Goal: Information Seeking & Learning: Find contact information

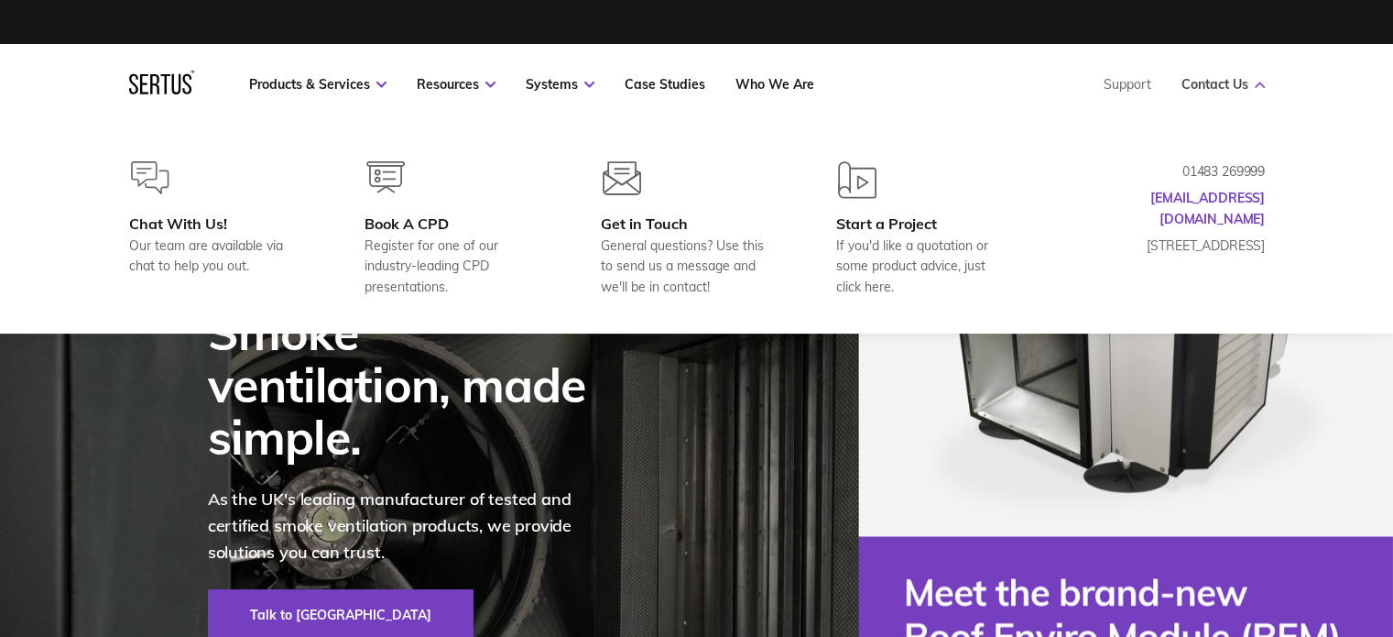
click at [1216, 85] on link "Contact Us" at bounding box center [1223, 84] width 83 height 16
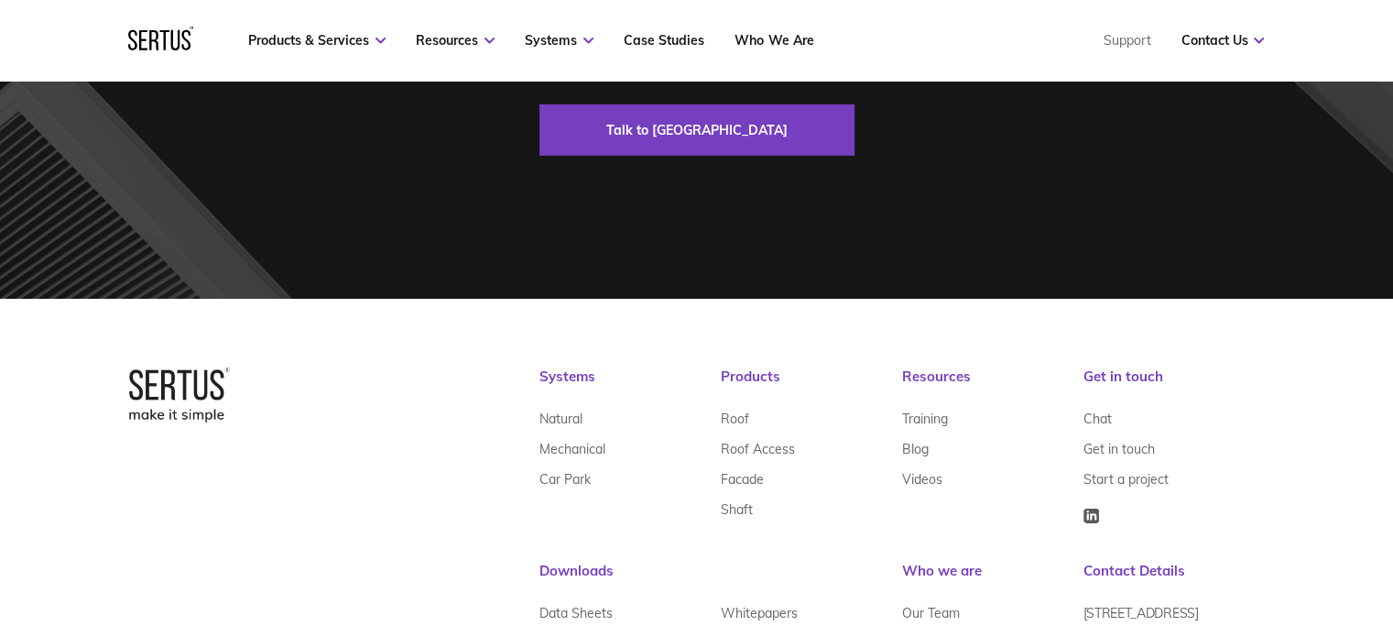
scroll to position [5750, 0]
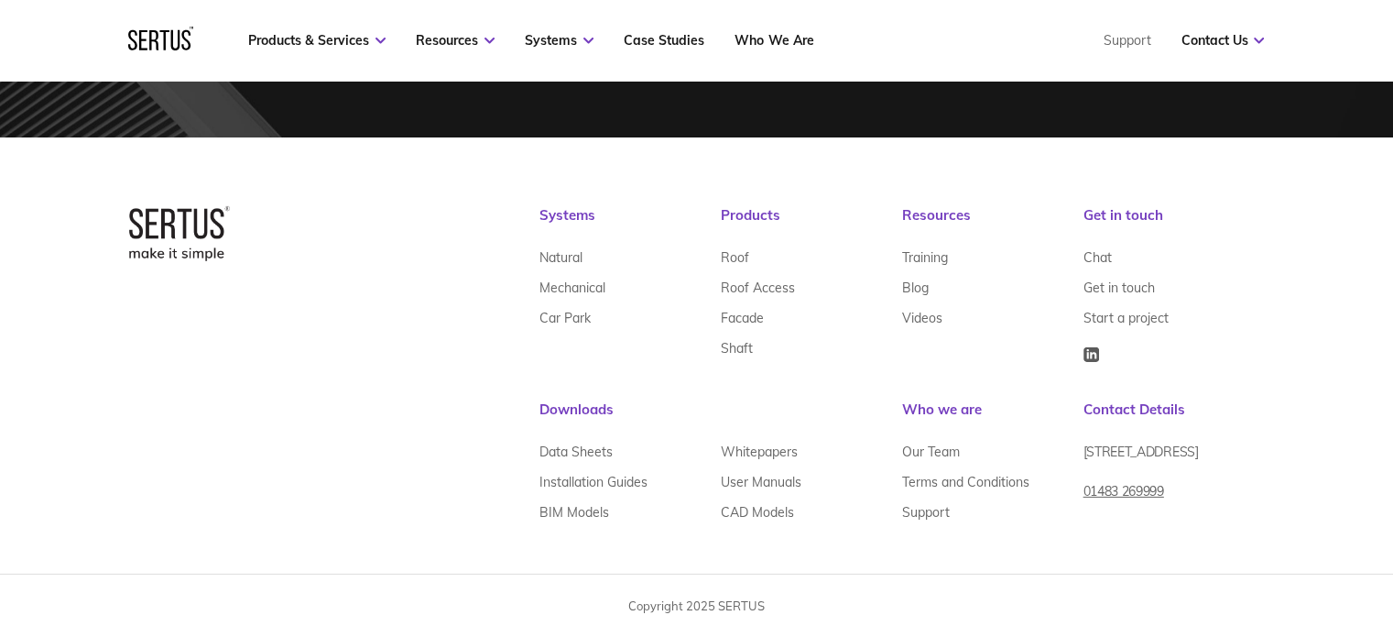
drag, startPoint x: 1245, startPoint y: 468, endPoint x: 1084, endPoint y: 459, distance: 161.5
click at [1084, 459] on div "[STREET_ADDRESS]" at bounding box center [1174, 459] width 181 height 45
copy span "[STREET_ADDRESS]"
click at [1164, 502] on link "01483 269999" at bounding box center [1124, 498] width 81 height 45
drag, startPoint x: 1174, startPoint y: 507, endPoint x: 1070, endPoint y: 502, distance: 104.6
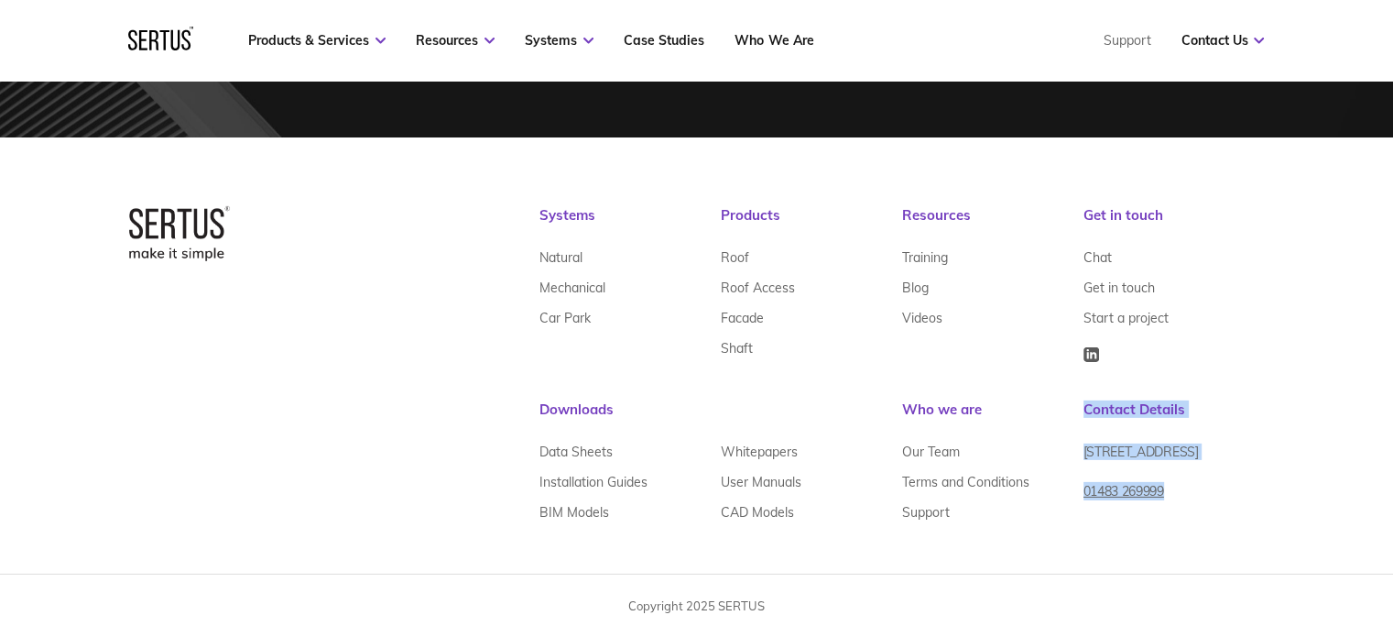
click at [1070, 502] on div "Systems Natural Mechanical Car Park Products Roof Roof Access Facade Shaft Reso…" at bounding box center [902, 385] width 725 height 358
click at [1195, 500] on div "[STREET_ADDRESS] 01483 269999" at bounding box center [1174, 468] width 181 height 63
drag, startPoint x: 1183, startPoint y: 508, endPoint x: 1085, endPoint y: 528, distance: 99.0
click at [1085, 500] on div "[STREET_ADDRESS] 01483 269999" at bounding box center [1174, 468] width 181 height 63
copy link "01483 269999"
